Goal: Task Accomplishment & Management: Use online tool/utility

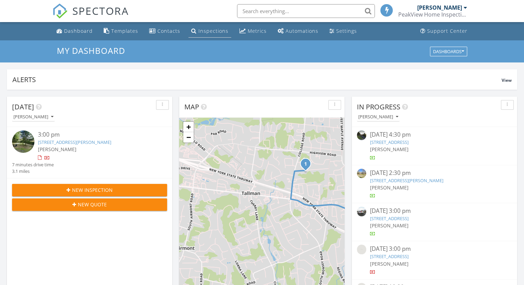
scroll to position [3, 3]
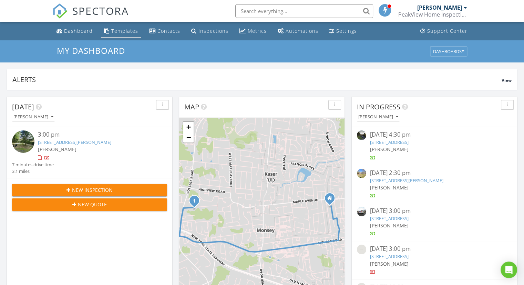
click at [127, 28] on div "Templates" at bounding box center [124, 31] width 27 height 7
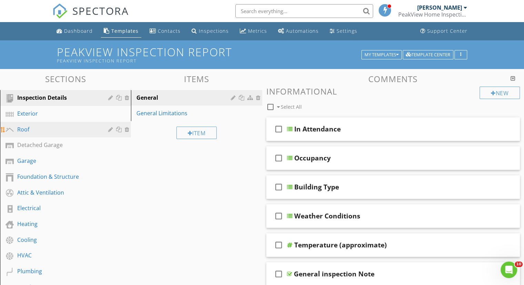
click at [55, 132] on div "Roof" at bounding box center [57, 129] width 81 height 8
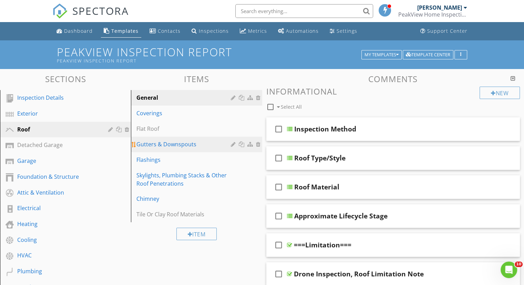
click at [164, 137] on link "Gutters & Downspouts" at bounding box center [197, 144] width 129 height 15
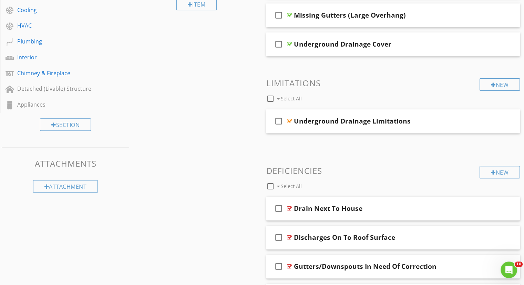
scroll to position [345, 0]
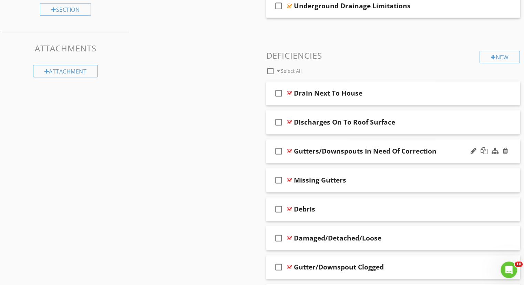
click at [445, 155] on div "check_box_outline_blank Gutters/Downspouts In Need Of Correction" at bounding box center [393, 151] width 254 height 24
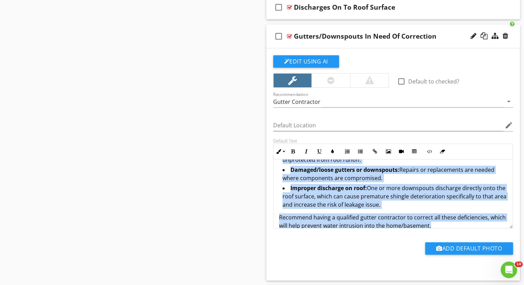
scroll to position [115, 0]
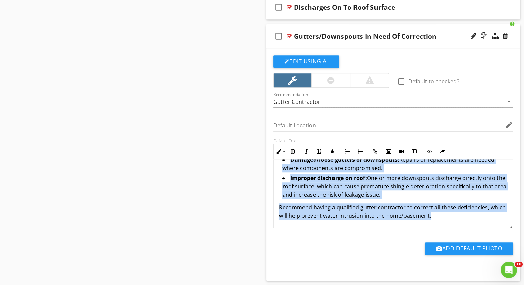
drag, startPoint x: 276, startPoint y: 164, endPoint x: 451, endPoint y: 226, distance: 185.6
click at [451, 226] on div "The gutter and downspout system is in need of correction to ensure proper water…" at bounding box center [393, 193] width 240 height 69
